Goal: Check status: Check status

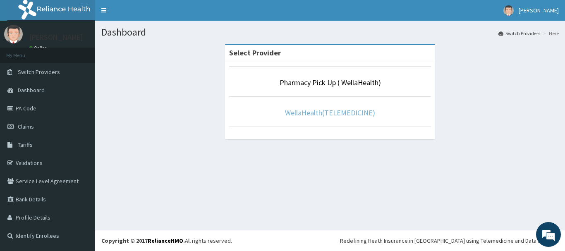
click at [326, 114] on link "WellaHealth(TELEMEDICINE)" at bounding box center [330, 113] width 90 height 10
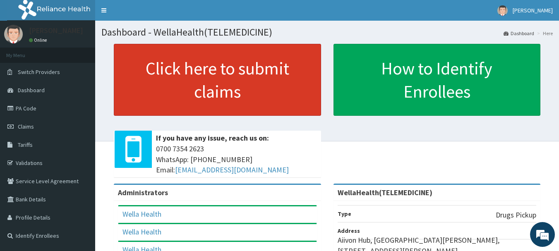
click at [167, 83] on link "Click here to submit claims" at bounding box center [217, 80] width 207 height 72
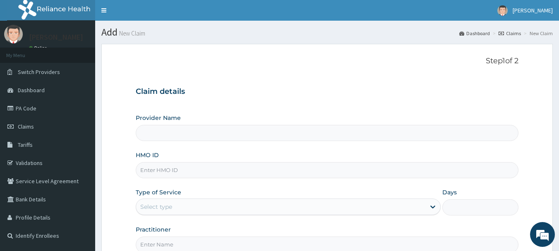
click at [516, 34] on link "Claims" at bounding box center [510, 33] width 22 height 7
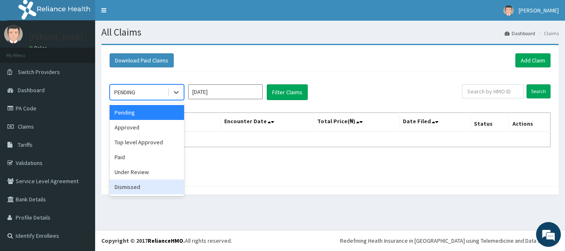
click at [129, 187] on div "Dismissed" at bounding box center [147, 187] width 74 height 15
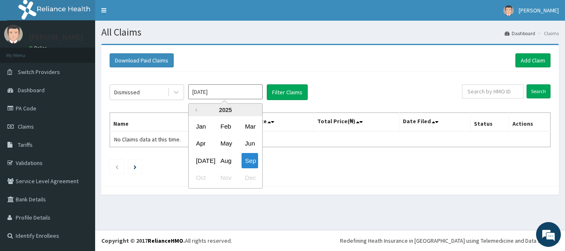
click at [215, 93] on input "Sep 2025" at bounding box center [225, 91] width 74 height 15
click at [202, 165] on div "Jul" at bounding box center [201, 160] width 17 height 15
type input "Jul 2025"
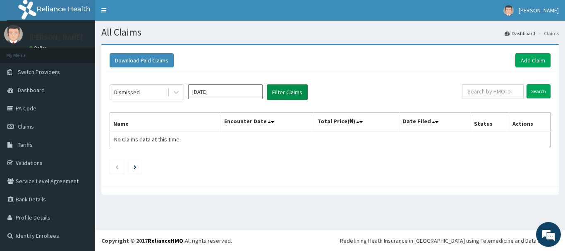
click at [298, 100] on button "Filter Claims" at bounding box center [287, 92] width 41 height 16
click at [290, 91] on button "Filter Claims" at bounding box center [287, 92] width 41 height 16
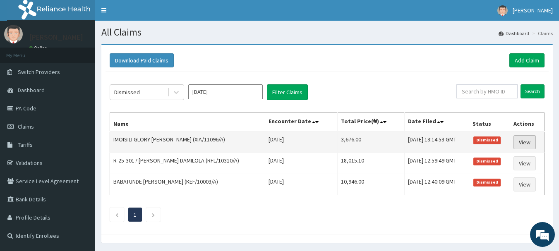
click at [526, 143] on link "View" at bounding box center [525, 142] width 22 height 14
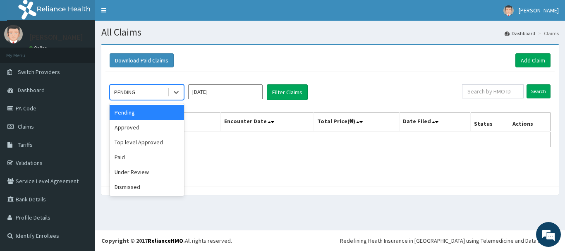
click at [152, 92] on div "PENDING" at bounding box center [139, 92] width 58 height 13
click at [151, 183] on div "Dismissed" at bounding box center [147, 187] width 74 height 15
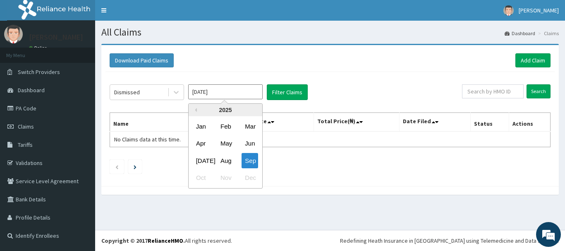
click at [239, 88] on input "Sep 2025" at bounding box center [225, 91] width 74 height 15
click at [203, 160] on div "Jul" at bounding box center [201, 160] width 17 height 15
type input "Jul 2025"
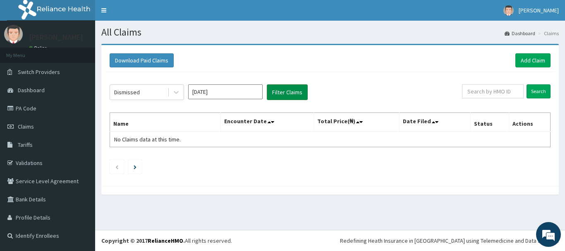
click at [293, 86] on button "Filter Claims" at bounding box center [287, 92] width 41 height 16
click at [288, 91] on button "Filter Claims" at bounding box center [287, 92] width 41 height 16
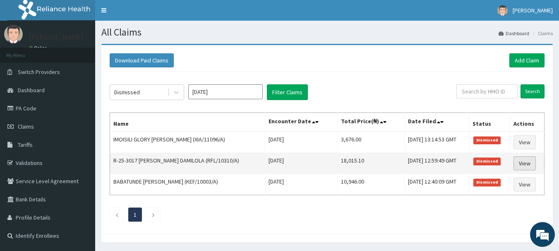
click at [533, 162] on link "View" at bounding box center [525, 163] width 22 height 14
